Goal: Find specific page/section

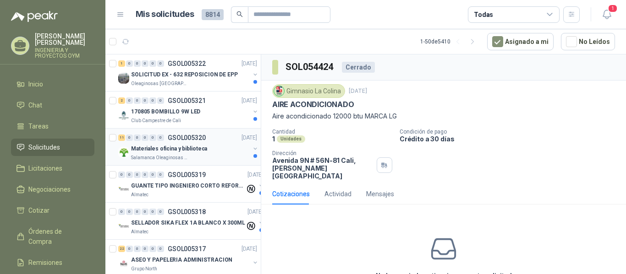
click at [202, 153] on div "Materiales oficina y biblioteca" at bounding box center [190, 148] width 119 height 11
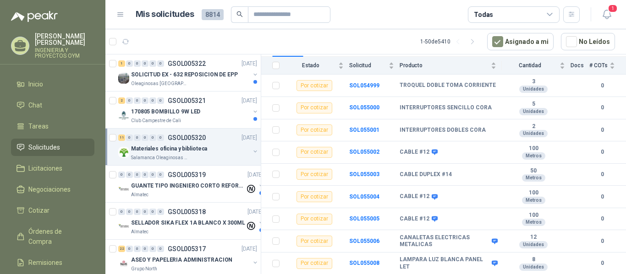
scroll to position [144, 0]
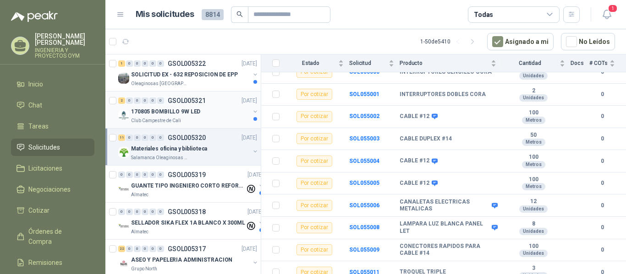
click at [182, 112] on p "170805 BOMBILLO 9W LED" at bounding box center [165, 112] width 69 height 9
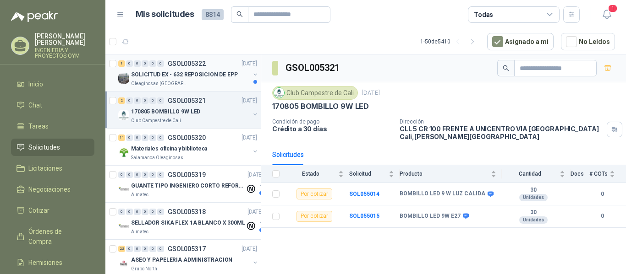
click at [176, 69] on div "SOLICITUD EX - 632 REPOSICION DE EPP" at bounding box center [190, 74] width 119 height 11
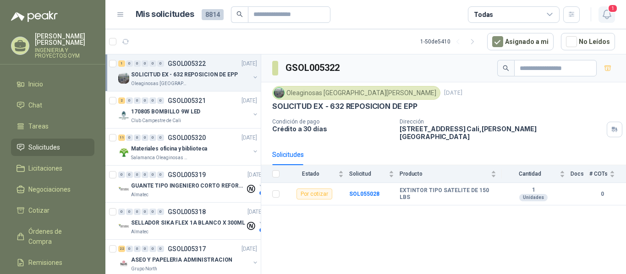
click at [604, 15] on icon "button" at bounding box center [606, 14] width 11 height 11
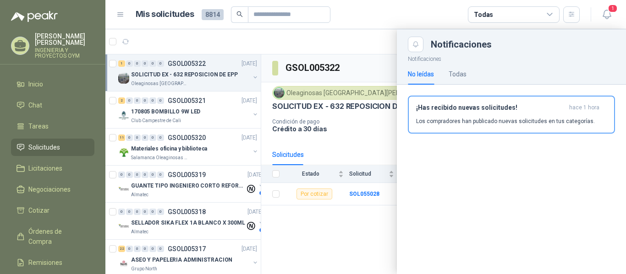
click at [210, 46] on div at bounding box center [365, 151] width 520 height 245
